Goal: Information Seeking & Learning: Understand process/instructions

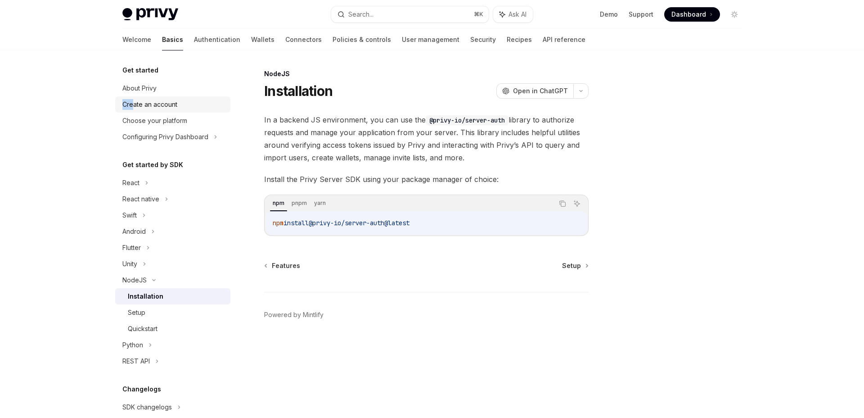
click at [181, 99] on div "Create an account" at bounding box center [173, 104] width 103 height 11
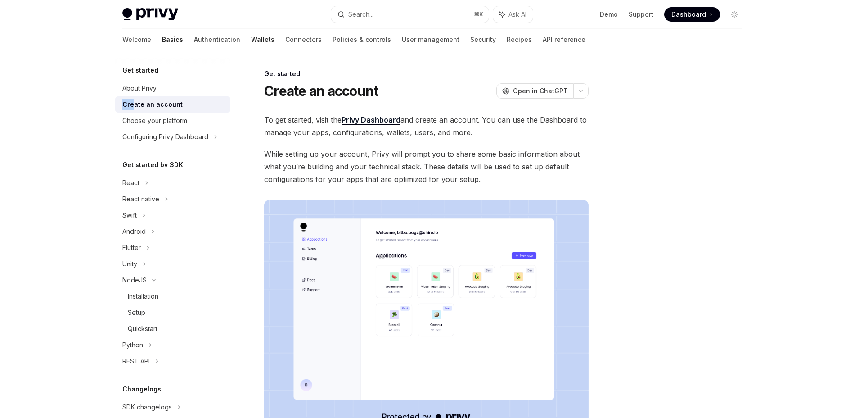
click at [251, 35] on link "Wallets" at bounding box center [262, 40] width 23 height 22
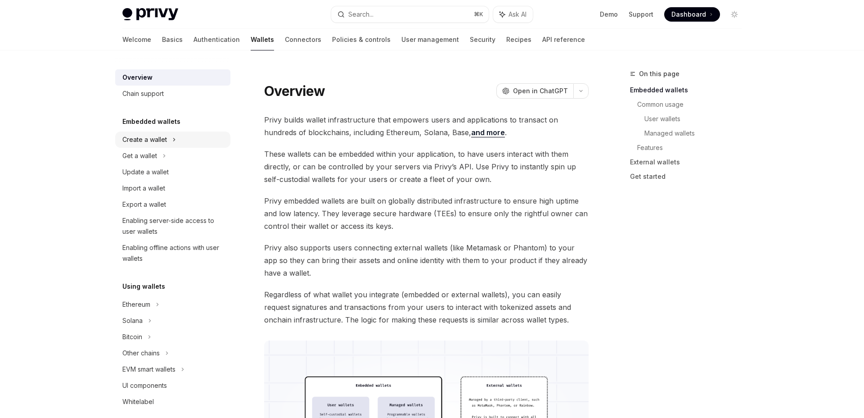
click at [184, 139] on div "Create a wallet" at bounding box center [172, 139] width 115 height 16
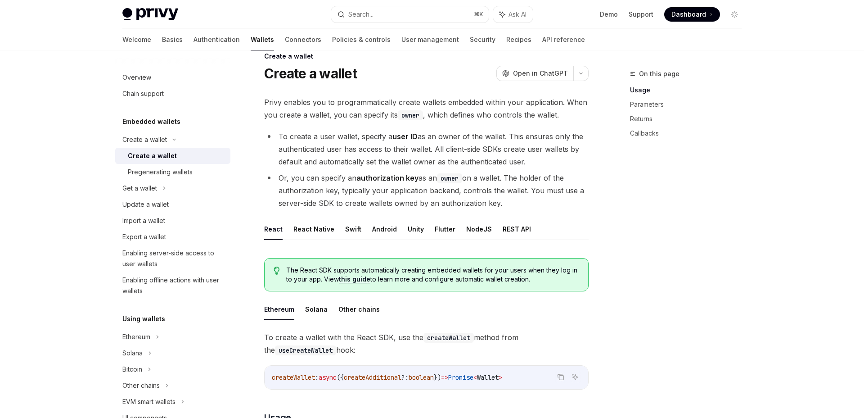
scroll to position [13, 0]
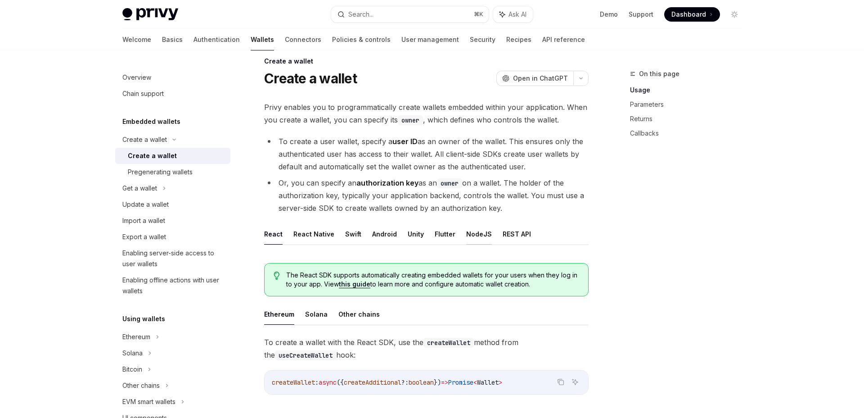
click at [466, 235] on button "NodeJS" at bounding box center [479, 233] width 26 height 21
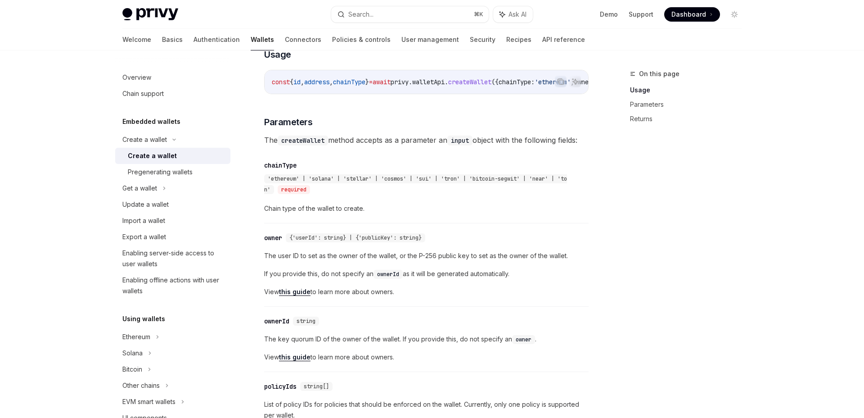
scroll to position [367, 0]
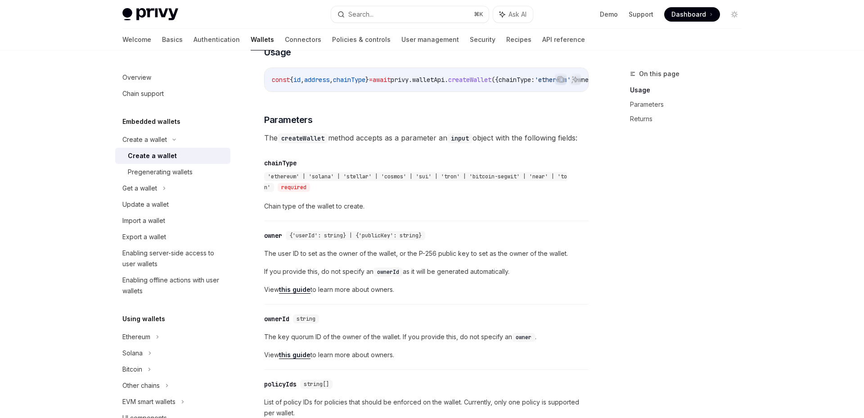
click at [466, 286] on div "The user ID to set as the owner of the wallet, or the P-256 public key to set a…" at bounding box center [426, 271] width 325 height 47
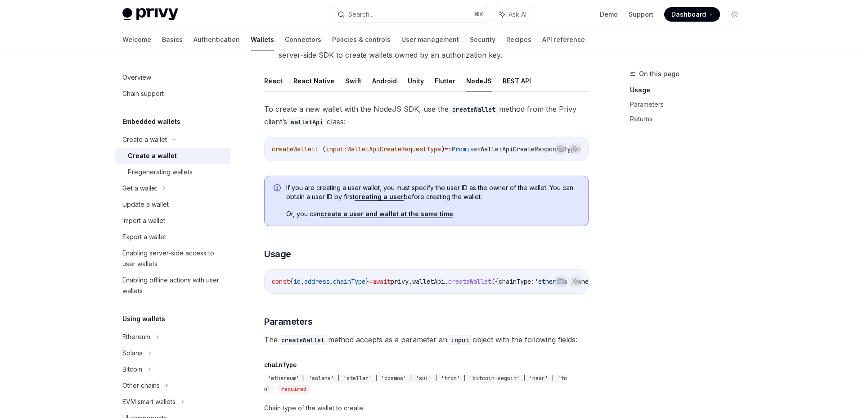
scroll to position [163, 0]
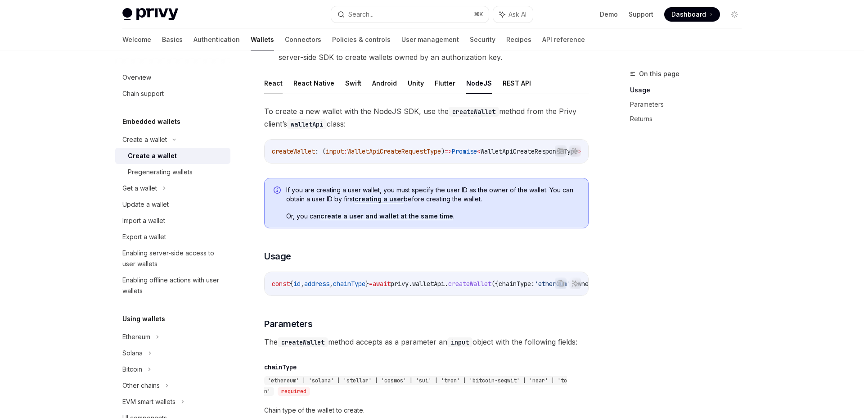
click at [271, 88] on button "React" at bounding box center [273, 82] width 18 height 21
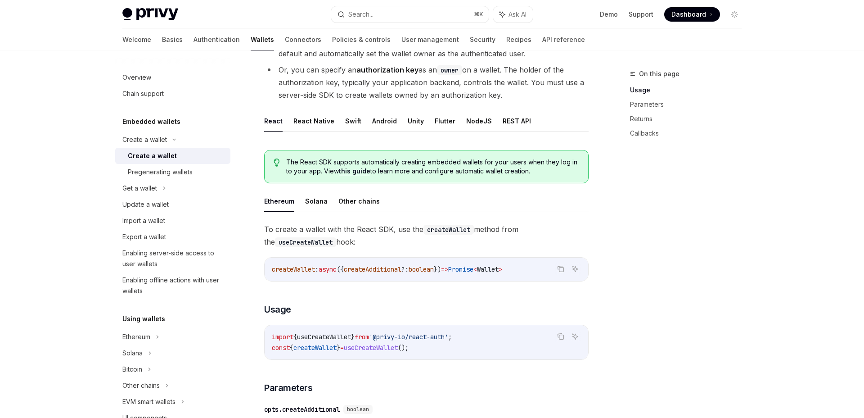
scroll to position [122, 0]
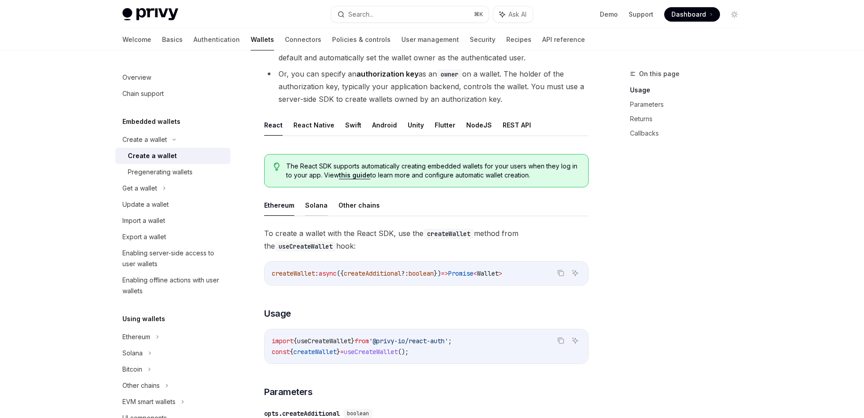
click at [313, 207] on button "Solana" at bounding box center [316, 204] width 23 height 21
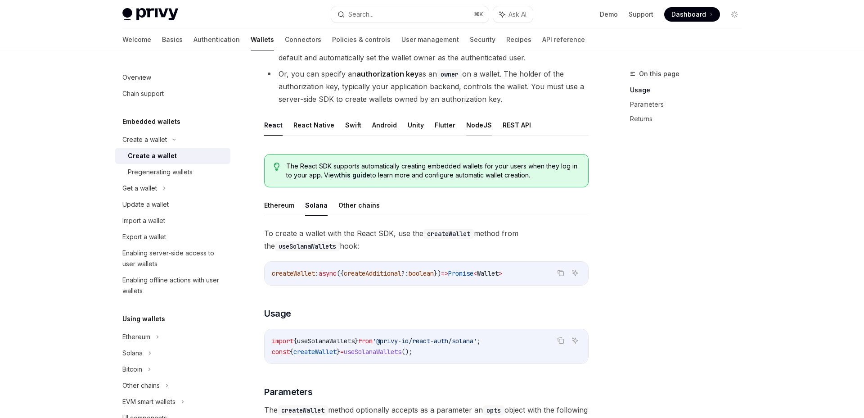
click at [483, 123] on button "NodeJS" at bounding box center [479, 124] width 26 height 21
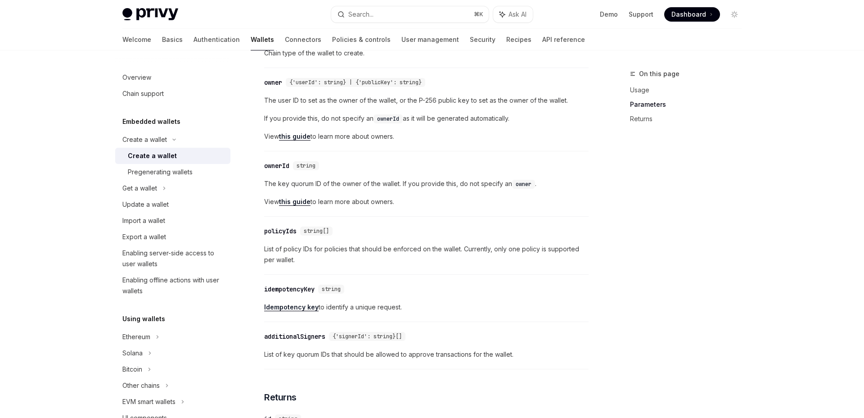
scroll to position [527, 0]
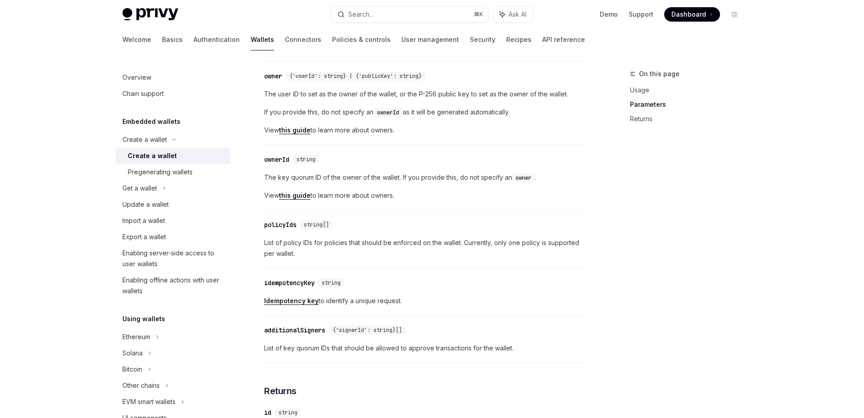
click at [471, 253] on span "List of policy IDs for policies that should be enforced on the wallet. Currentl…" at bounding box center [426, 248] width 325 height 22
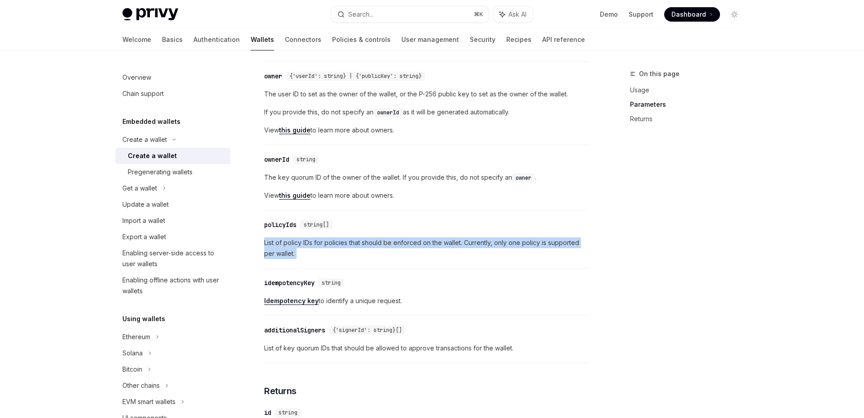
click at [473, 258] on span "List of policy IDs for policies that should be enforced on the wallet. Currentl…" at bounding box center [426, 248] width 325 height 22
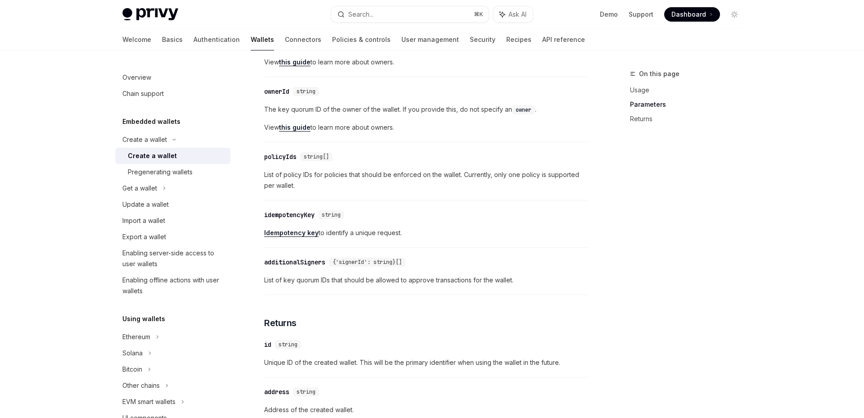
scroll to position [599, 0]
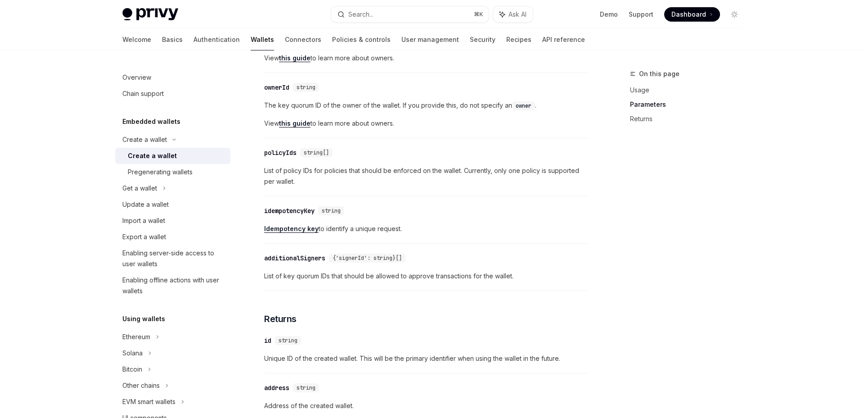
click at [298, 215] on div "idempotencyKey" at bounding box center [289, 210] width 50 height 9
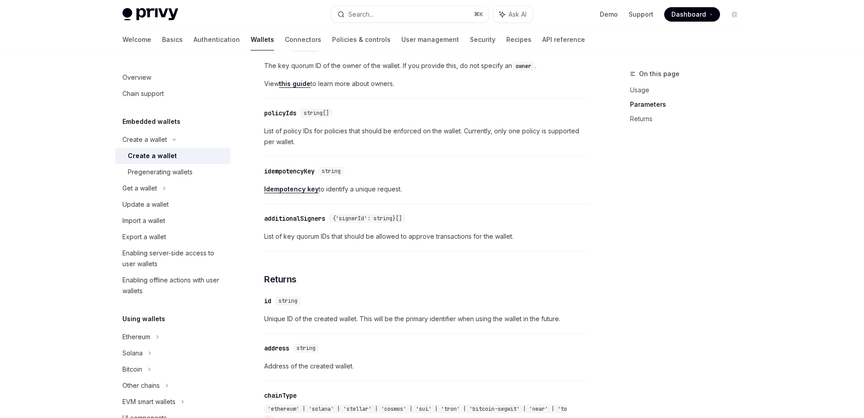
scroll to position [629, 0]
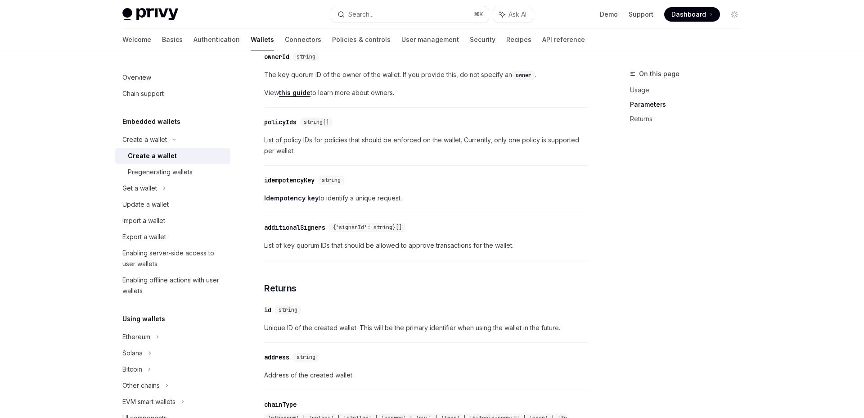
click at [301, 202] on link "Idempotency key" at bounding box center [291, 198] width 54 height 8
type textarea "*"
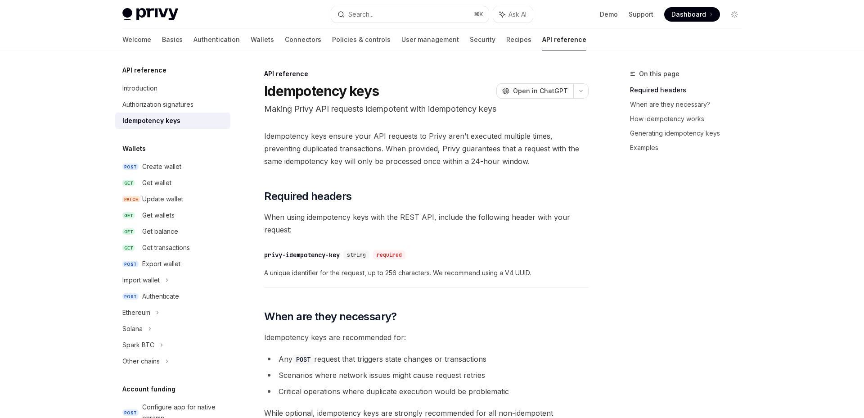
click at [349, 95] on h1 "Idempotency keys" at bounding box center [321, 91] width 115 height 16
